Goal: Information Seeking & Learning: Learn about a topic

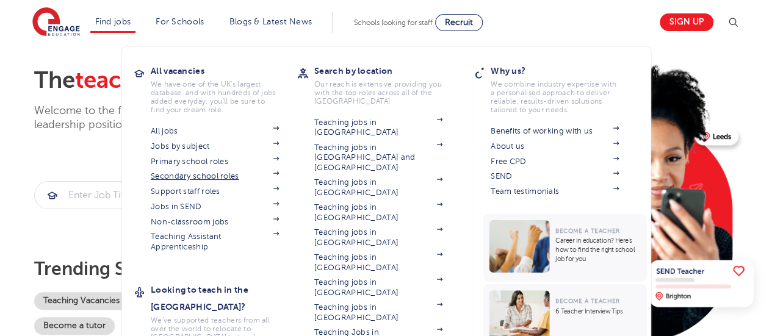
scroll to position [122, 0]
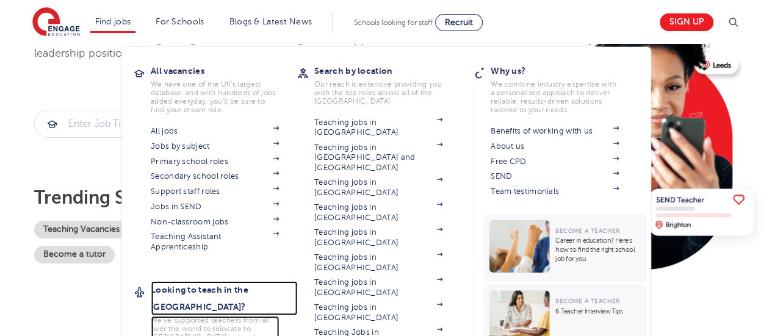
click at [192, 288] on h3 "Looking to teach in the [GEOGRAPHIC_DATA]?" at bounding box center [224, 298] width 146 height 34
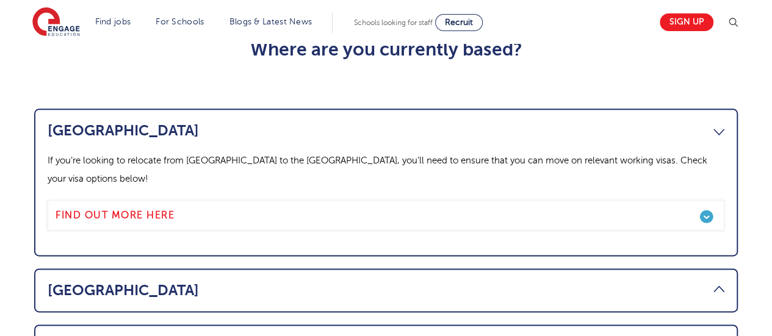
scroll to position [610, 0]
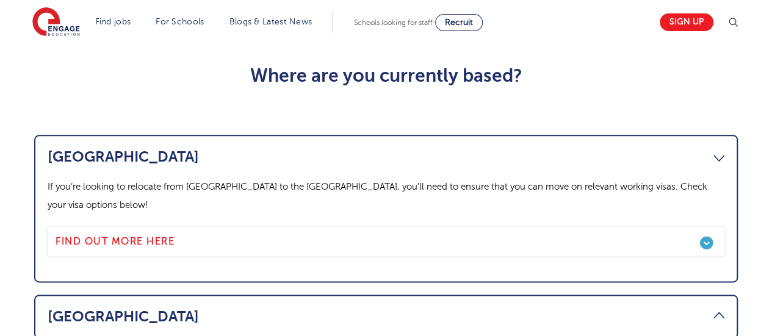
click at [147, 178] on div "If you’re looking to relocate from [GEOGRAPHIC_DATA] to the [GEOGRAPHIC_DATA], …" at bounding box center [386, 217] width 677 height 79
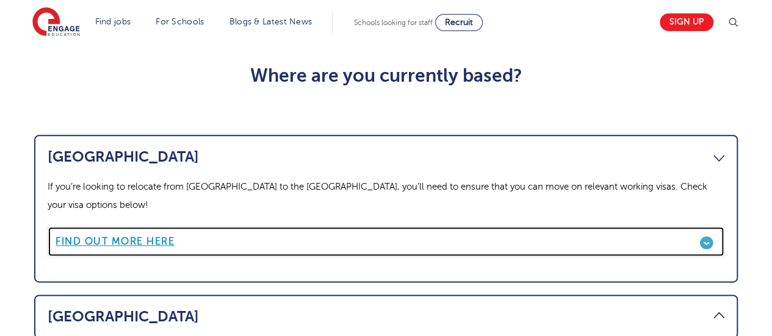
click at [146, 226] on link "Find out more here" at bounding box center [386, 241] width 677 height 31
